Goal: Transaction & Acquisition: Book appointment/travel/reservation

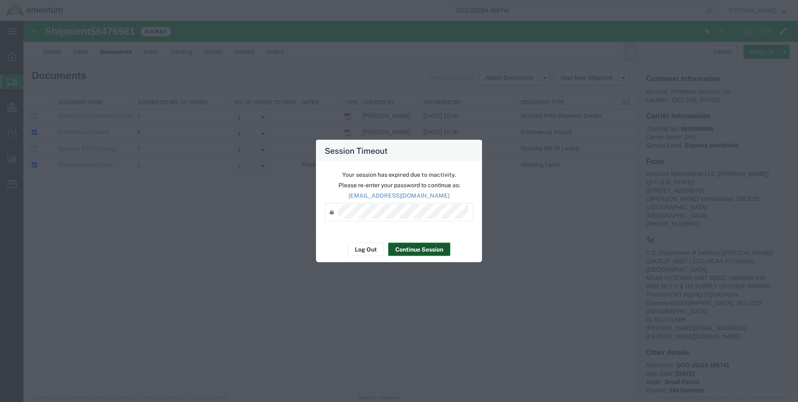
click at [411, 250] on button "Continue Session" at bounding box center [419, 249] width 62 height 13
click at [409, 246] on button "Continue Session" at bounding box center [419, 249] width 62 height 13
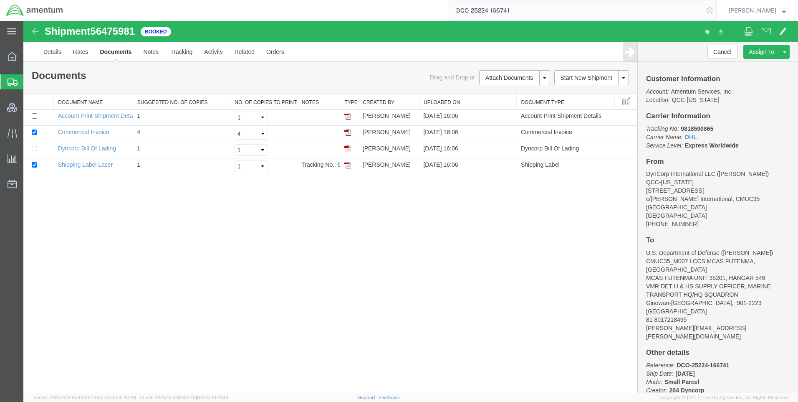
click at [716, 9] on icon at bounding box center [710, 11] width 12 height 12
paste input "DCO-25224-166740"
type input "DCO-25224-166740"
click at [716, 10] on icon at bounding box center [710, 11] width 12 height 12
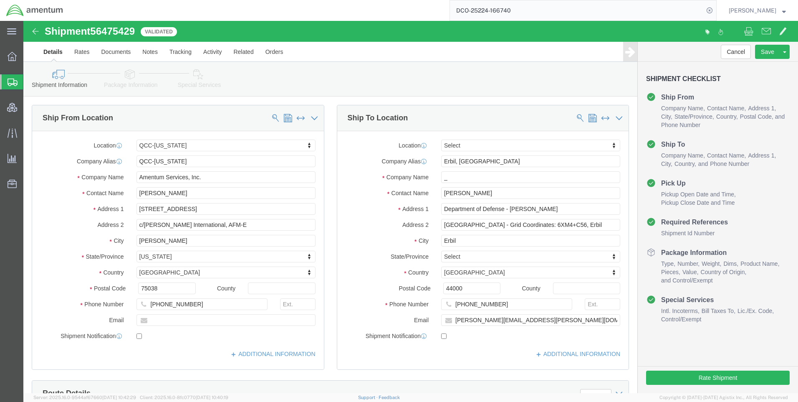
select select "42668"
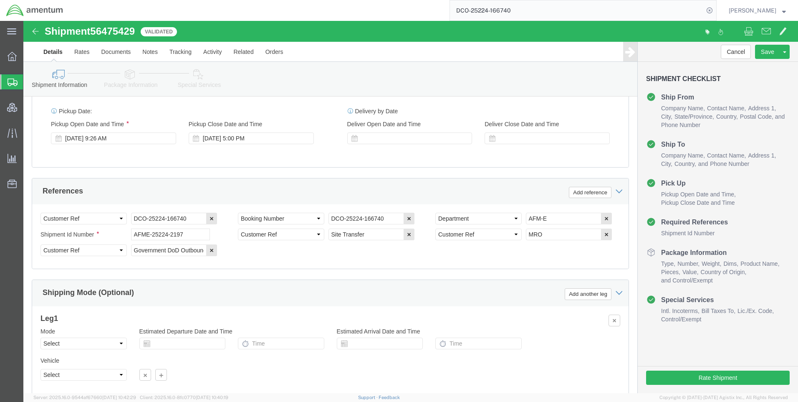
scroll to position [526, 0]
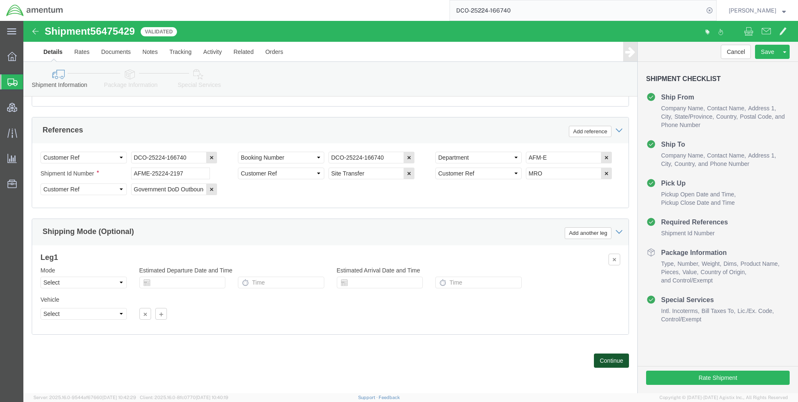
click button "Continue"
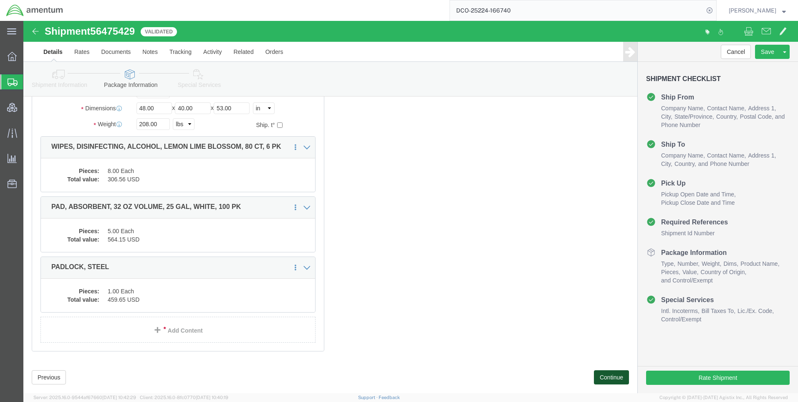
scroll to position [123, 0]
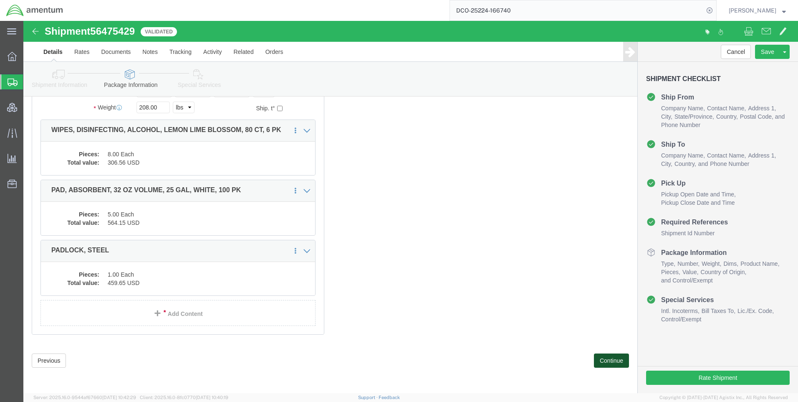
click button "Continue"
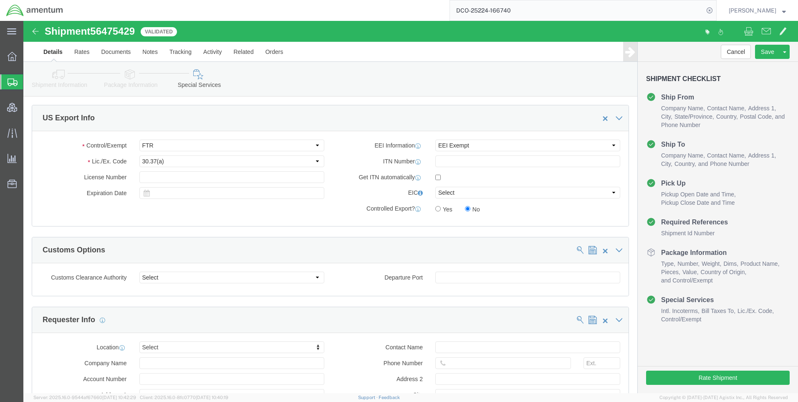
scroll to position [626, 0]
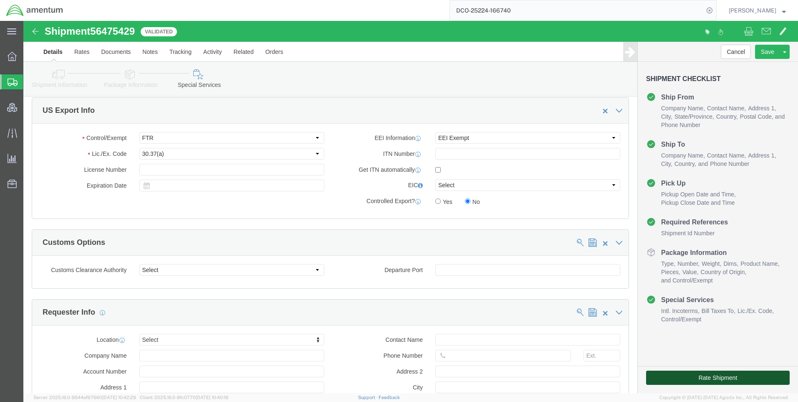
click button "Rate Shipment"
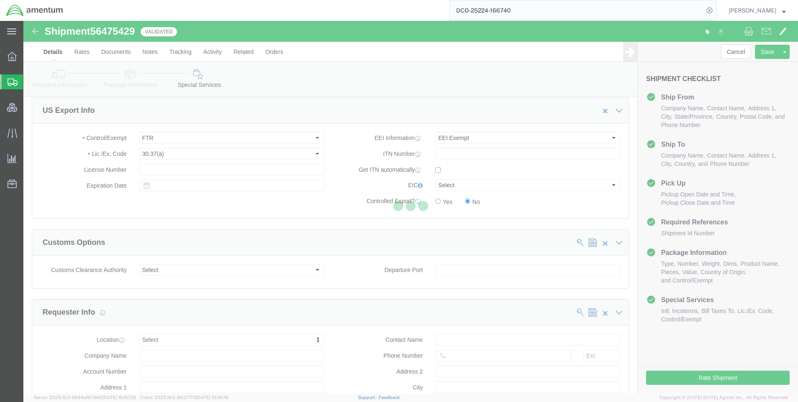
scroll to position [0, 0]
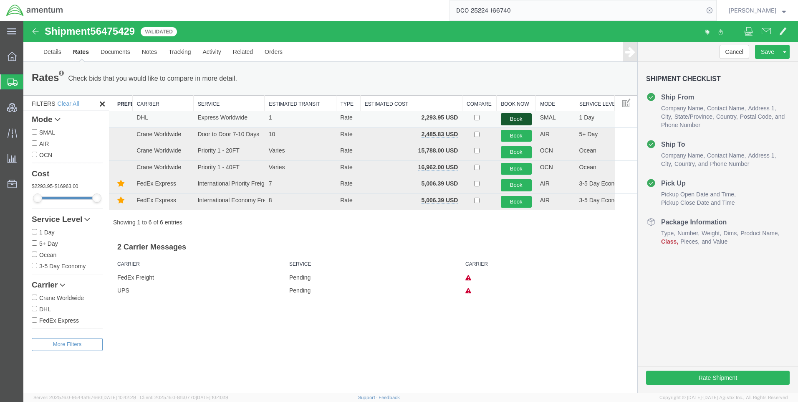
click at [521, 119] on button "Book" at bounding box center [516, 119] width 31 height 12
click at [522, 117] on button "Book" at bounding box center [516, 119] width 31 height 12
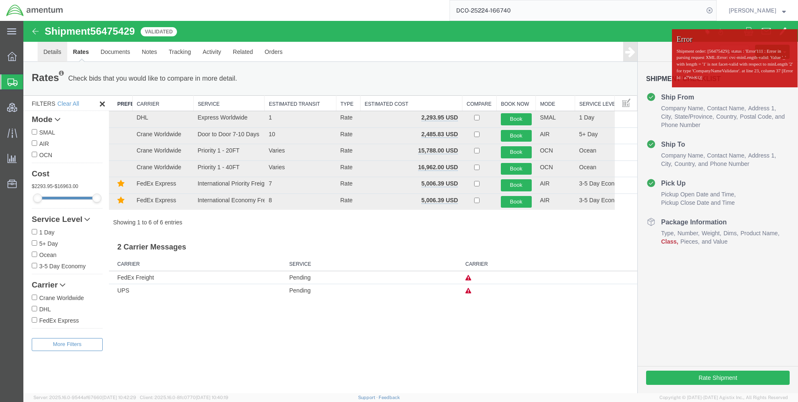
click at [53, 53] on link "Details" at bounding box center [53, 52] width 30 height 20
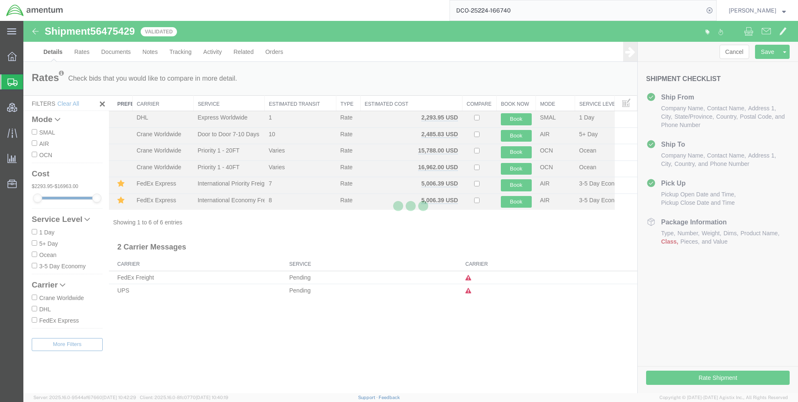
select select "42668"
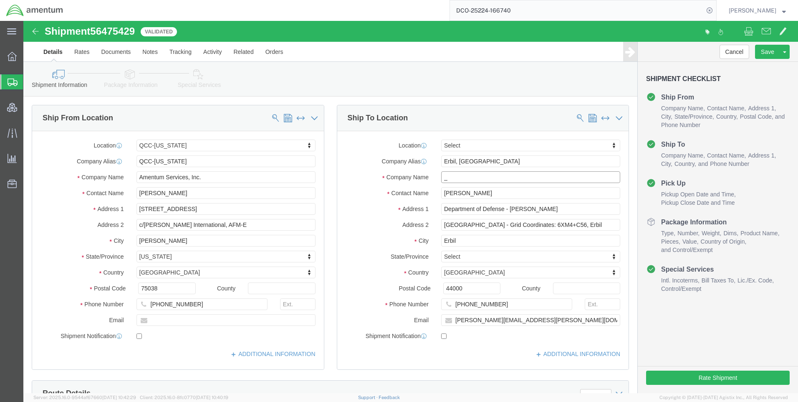
click input "_"
type input "__"
click button "Rate Shipment"
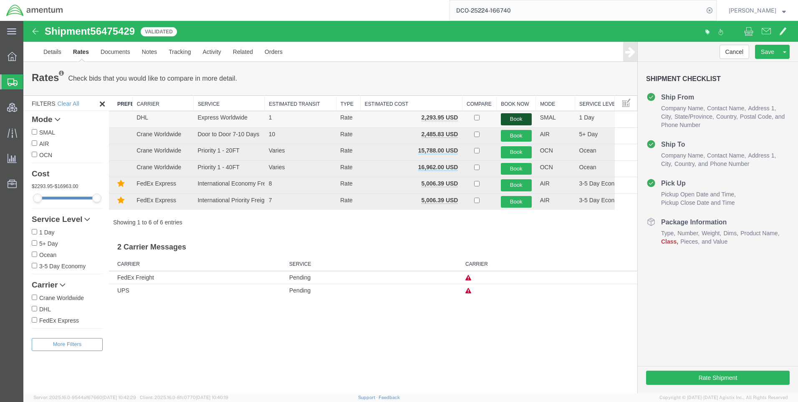
click at [514, 114] on button "Book" at bounding box center [516, 119] width 31 height 12
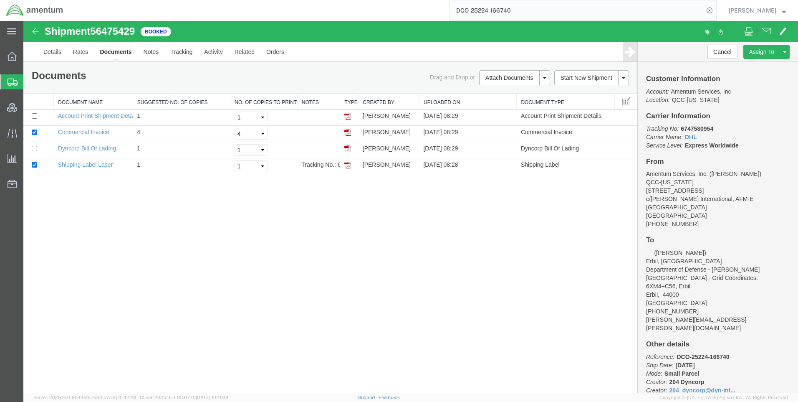
click at [105, 33] on span "56475429" at bounding box center [112, 30] width 45 height 11
copy span "56475429"
click at [708, 128] on b "6747580954" at bounding box center [697, 128] width 33 height 7
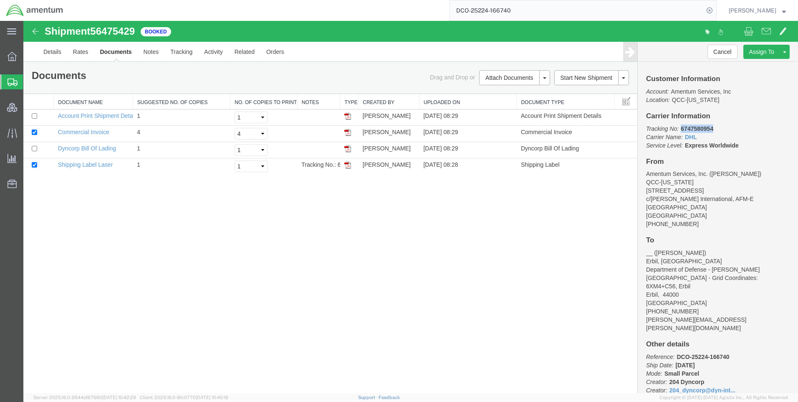
copy b "6747580954"
click at [75, 51] on link "Rates" at bounding box center [80, 52] width 27 height 20
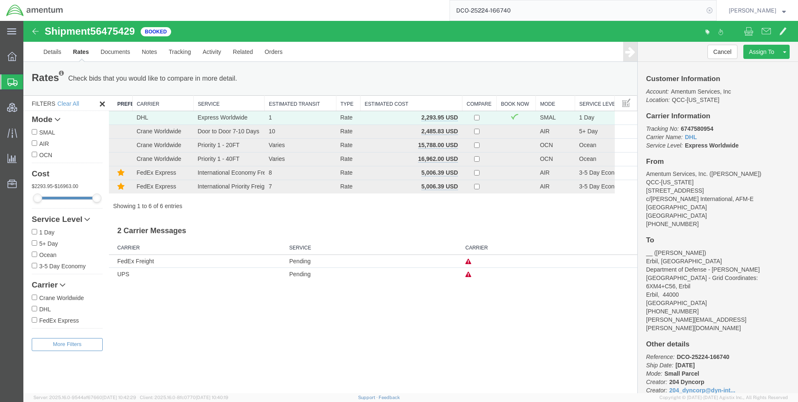
click at [716, 10] on icon at bounding box center [710, 11] width 12 height 12
click at [715, 8] on icon at bounding box center [710, 11] width 12 height 12
paste input "DCO-25223-166666"
type input "DCO-25223-166666"
click at [714, 6] on icon at bounding box center [710, 11] width 12 height 12
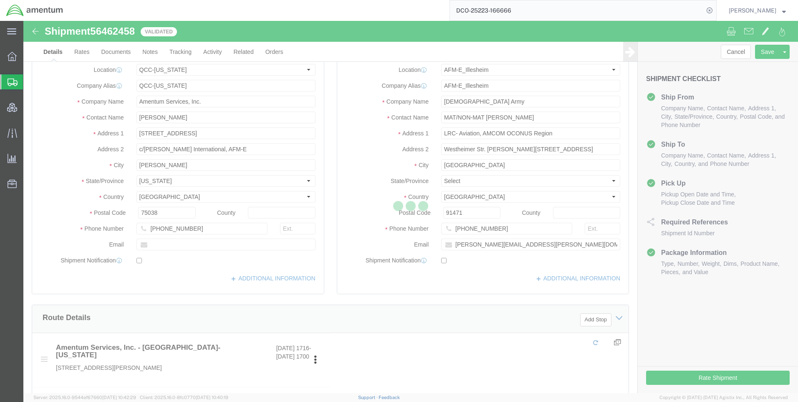
select select "42668"
select select "42637"
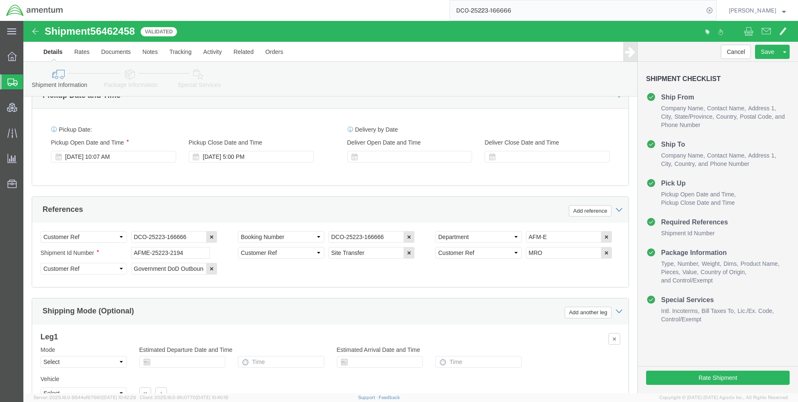
scroll to position [526, 0]
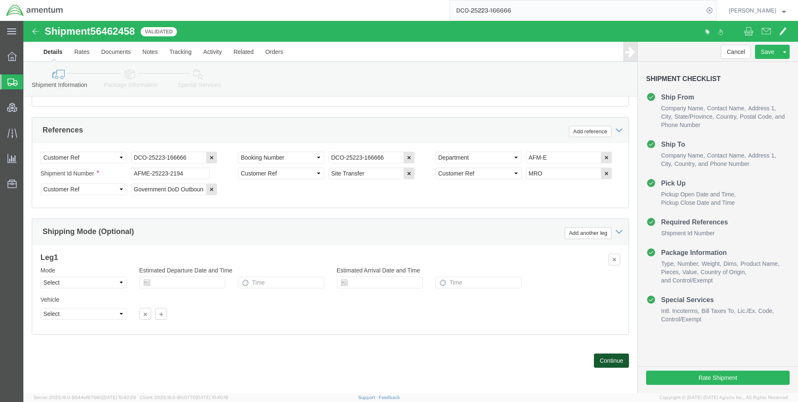
click button "Continue"
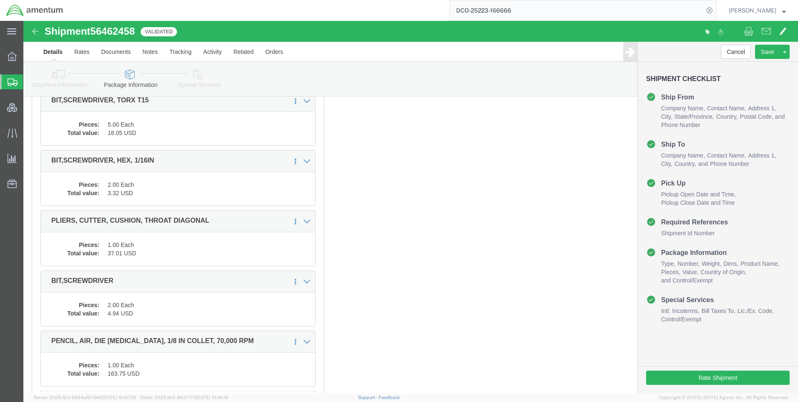
scroll to position [1138, 0]
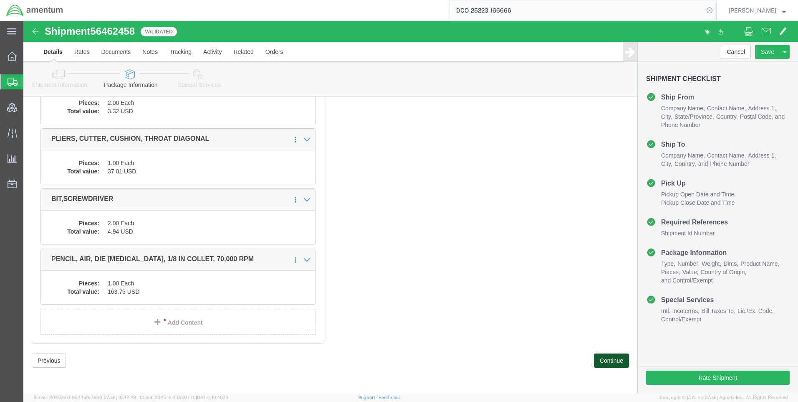
click button "Continue"
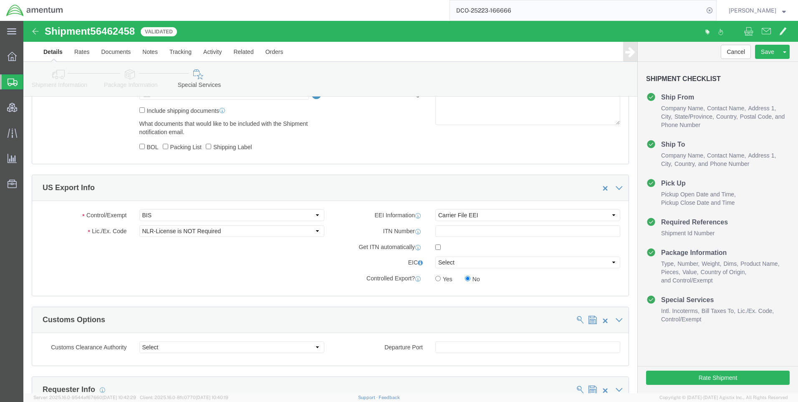
scroll to position [505, 0]
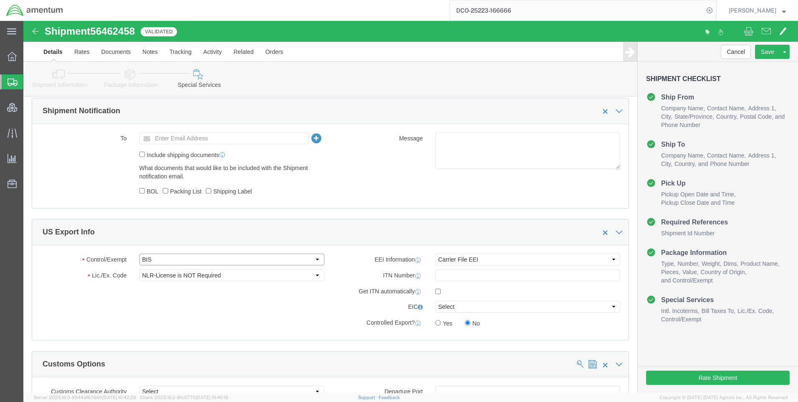
click select "Select ATF BIS DEA EPA FDA FTR ITAR OFAC Other (OPA)"
select select "FTR"
click select "Select ATF BIS DEA EPA FDA FTR ITAR OFAC Other (OPA)"
drag, startPoint x: 144, startPoint y: 257, endPoint x: 142, endPoint y: 250, distance: 7.3
click select "Select 30.2(d)(2) 30.36 30.37(a) 30.37(f) 30.37(g) 30.37(h) 30.37(i) 30.37(j) 3…"
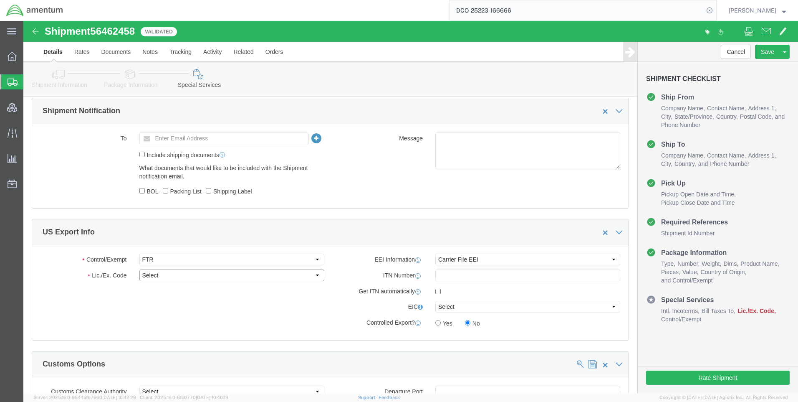
select select "30.37(a)"
click select "Select 30.2(d)(2) 30.36 30.37(a) 30.37(f) 30.37(g) 30.37(h) 30.37(i) 30.37(j) 3…"
click select "Select AES-Direct EEI Carrier File EEI EEI Exempt"
select select "EXEM"
click select "Select AES-Direct EEI Carrier File EEI EEI Exempt"
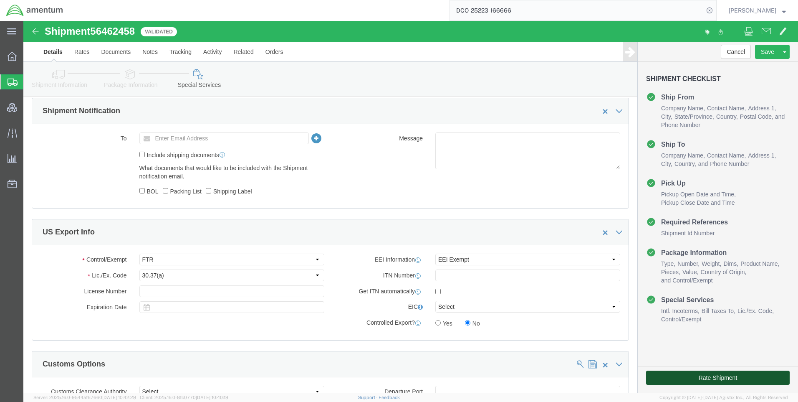
click button "Rate Shipment"
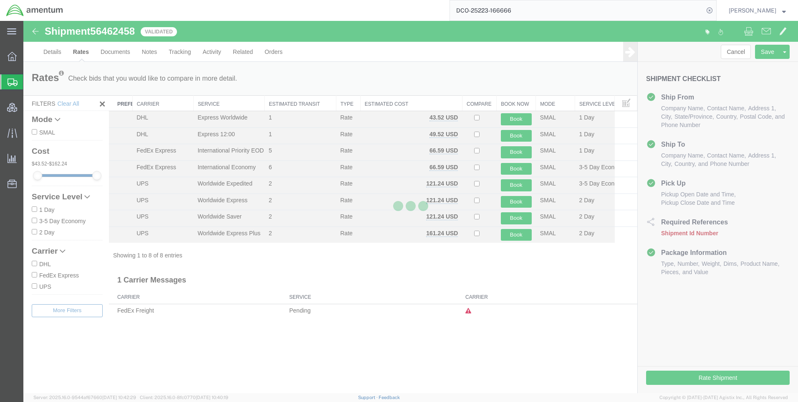
scroll to position [0, 0]
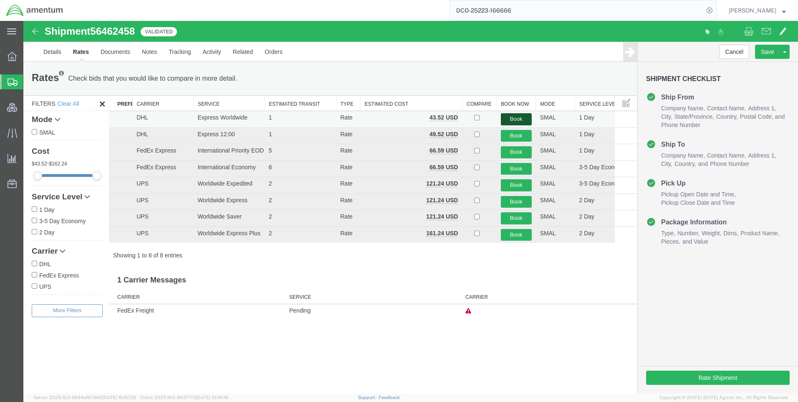
click at [518, 120] on button "Book" at bounding box center [516, 119] width 31 height 12
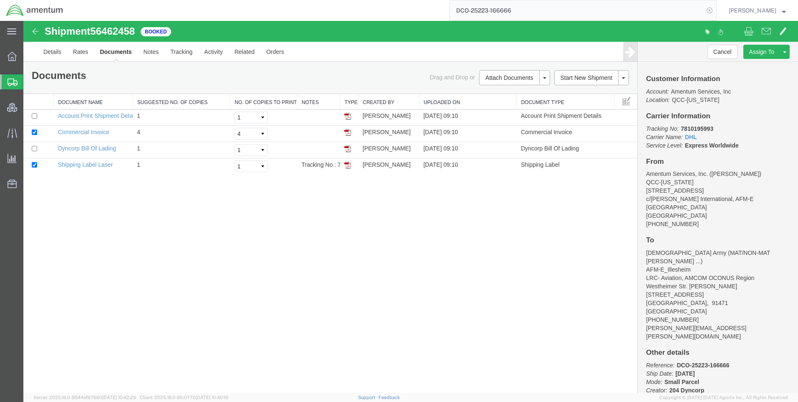
click at [716, 9] on icon at bounding box center [710, 11] width 12 height 12
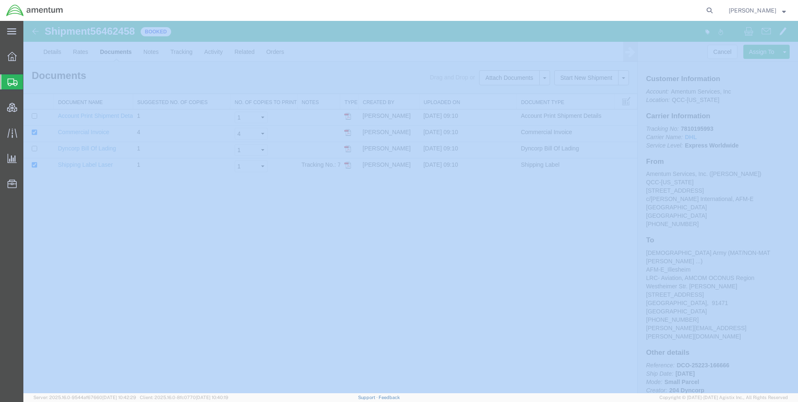
click at [716, 9] on icon at bounding box center [710, 11] width 12 height 12
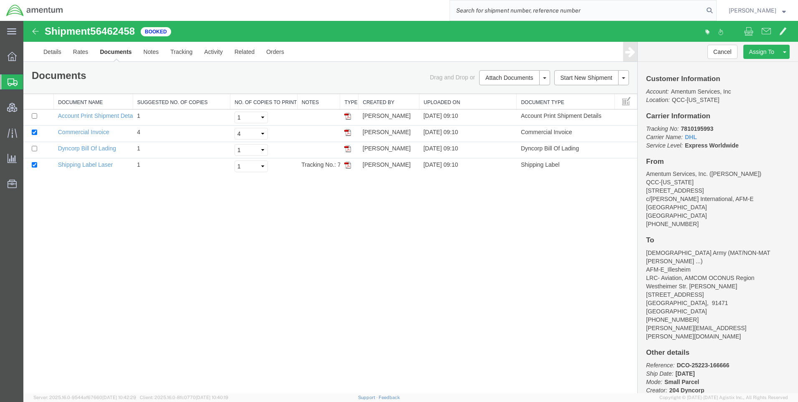
paste input "DCO-25224-166738"
type input "DCO-25224-166738"
click at [714, 8] on icon at bounding box center [710, 11] width 12 height 12
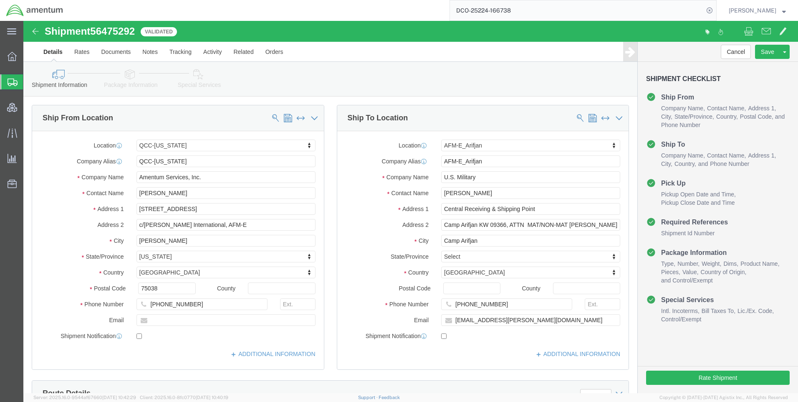
select select "42668"
select select "58431"
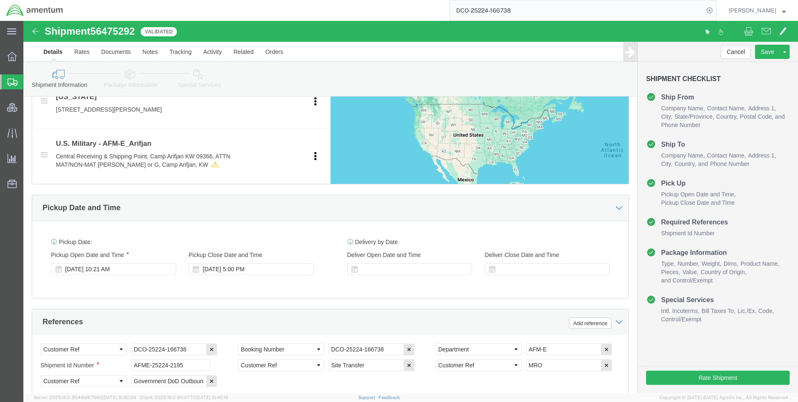
scroll to position [334, 0]
click icon
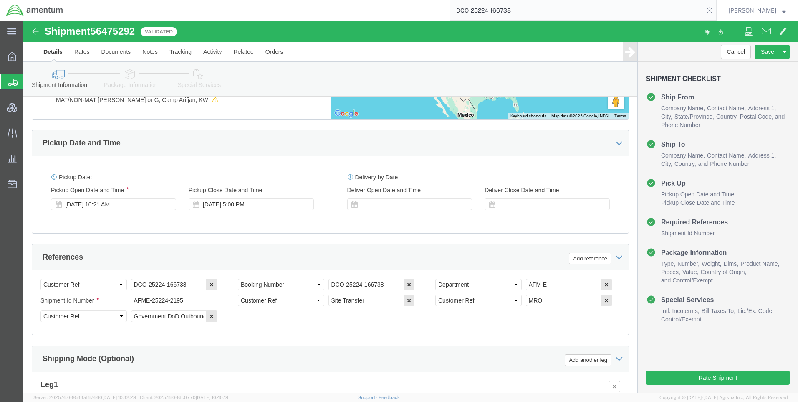
scroll to position [526, 0]
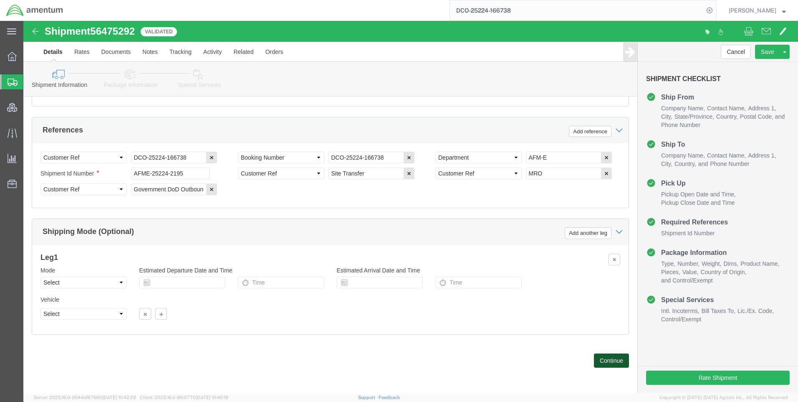
click button "Continue"
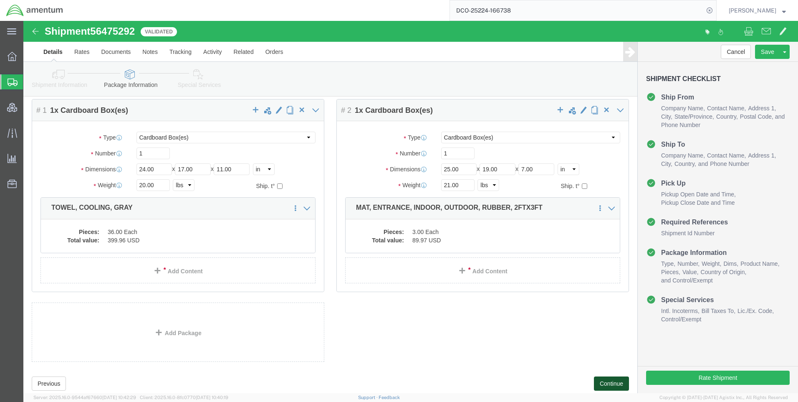
scroll to position [52, 0]
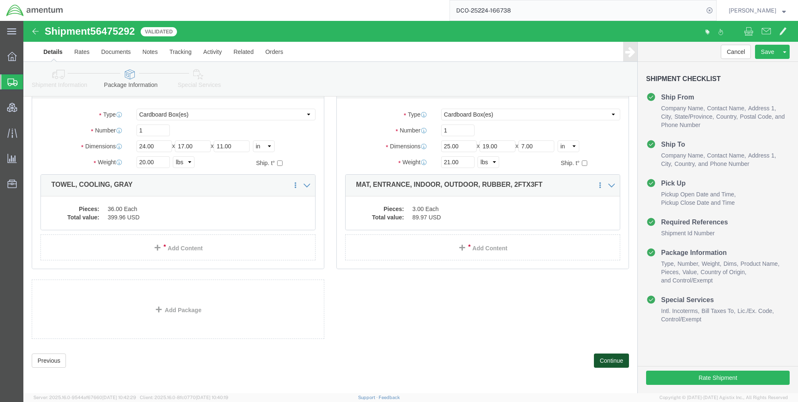
click button "Continue"
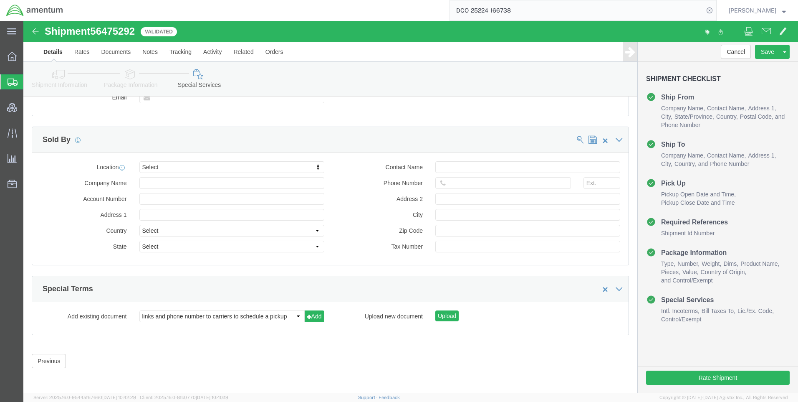
scroll to position [964, 0]
click button "Rate Shipment"
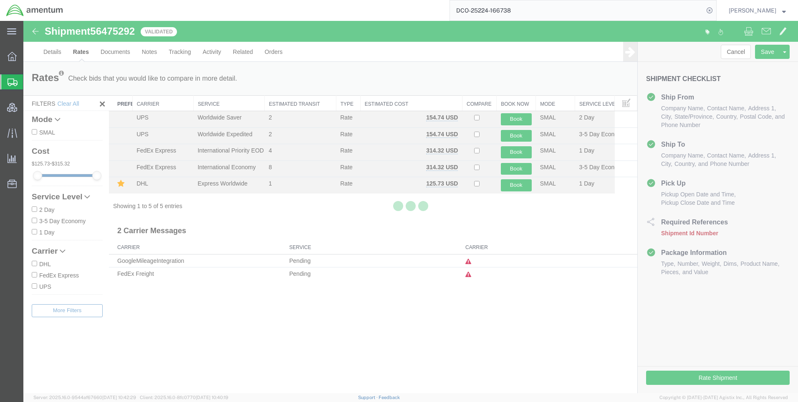
scroll to position [0, 0]
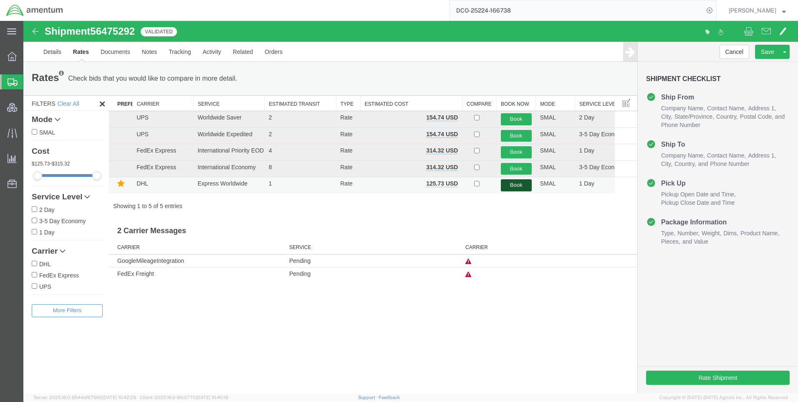
click at [514, 186] on button "Book" at bounding box center [516, 185] width 31 height 12
